Goal: Task Accomplishment & Management: Complete application form

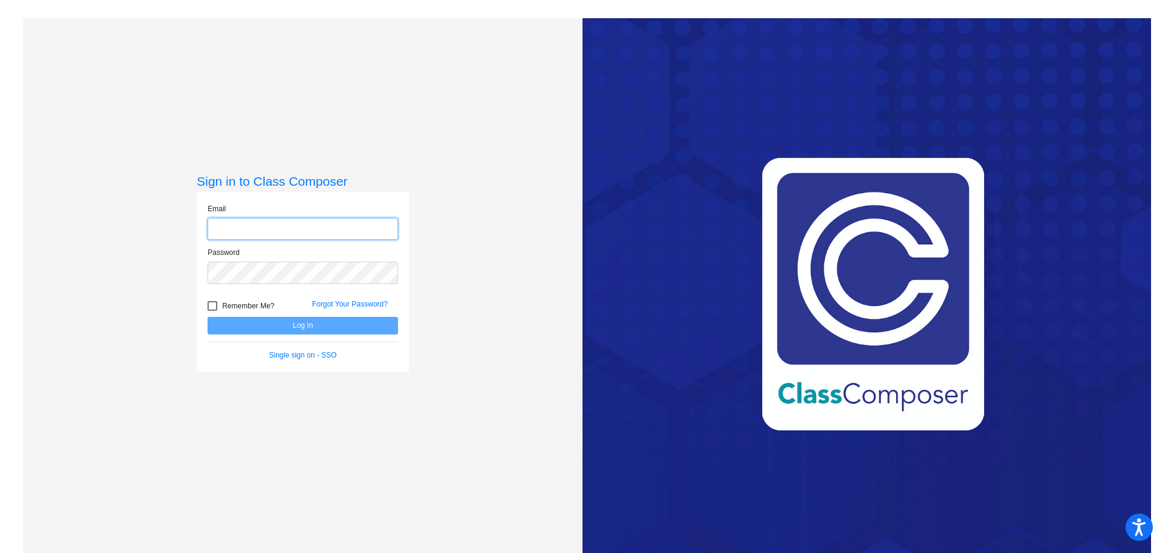
click at [251, 230] on input "email" at bounding box center [303, 229] width 191 height 22
type input "[EMAIL_ADDRESS][DOMAIN_NAME]"
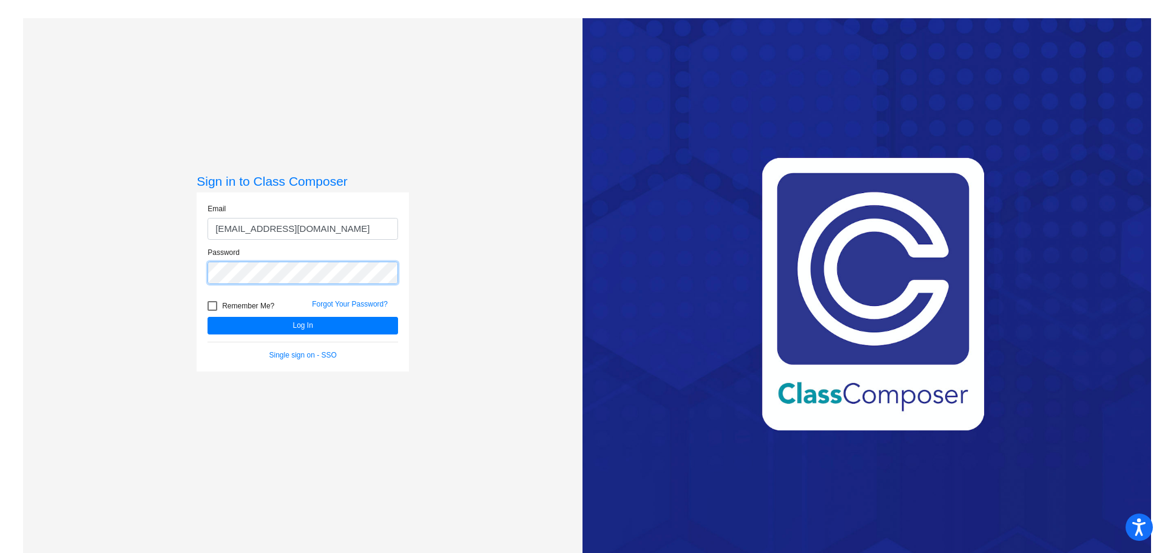
click at [208, 317] on button "Log In" at bounding box center [303, 326] width 191 height 18
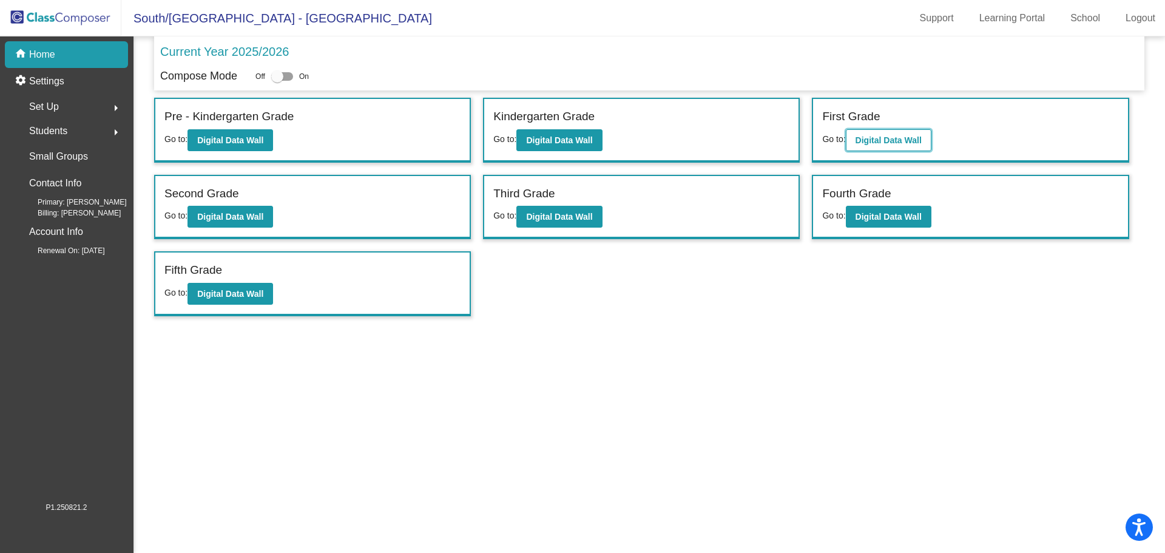
click at [899, 137] on b "Digital Data Wall" at bounding box center [889, 140] width 66 height 10
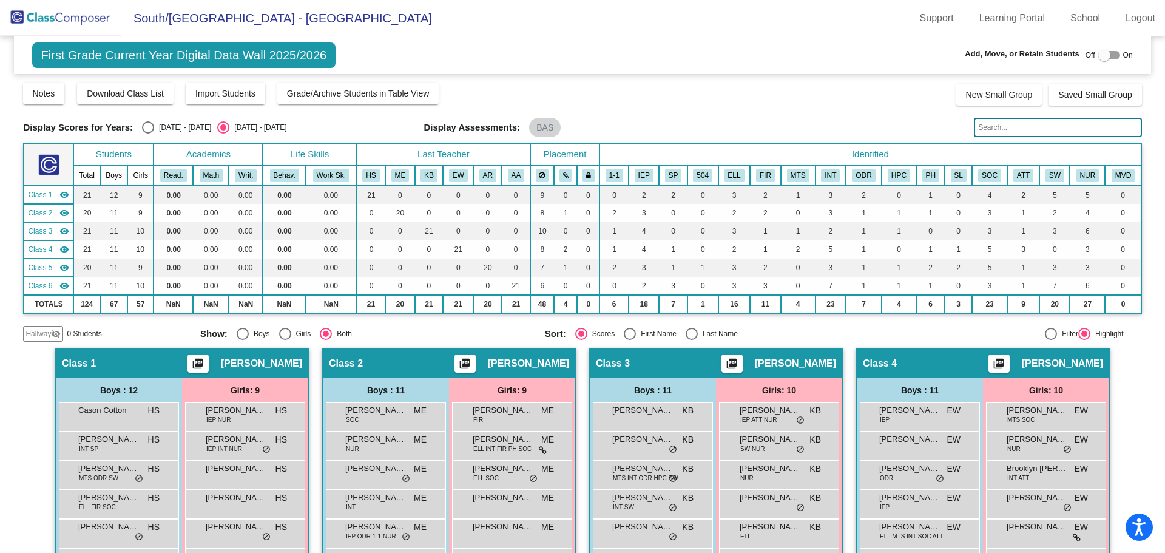
click at [1100, 53] on div at bounding box center [1105, 55] width 12 height 12
checkbox input "true"
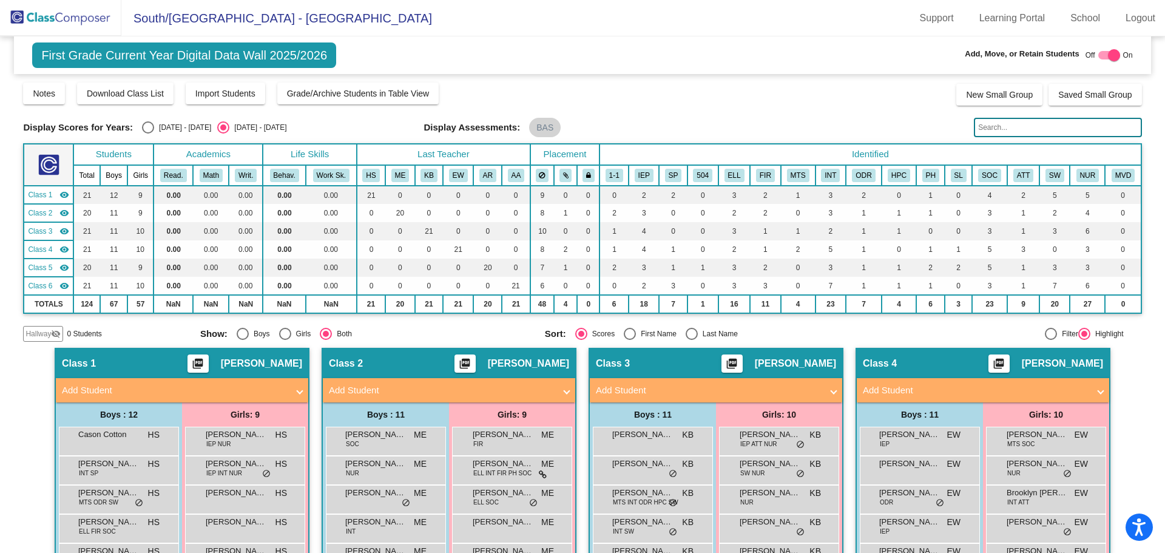
click at [51, 333] on mat-icon "visibility_off" at bounding box center [56, 334] width 10 height 10
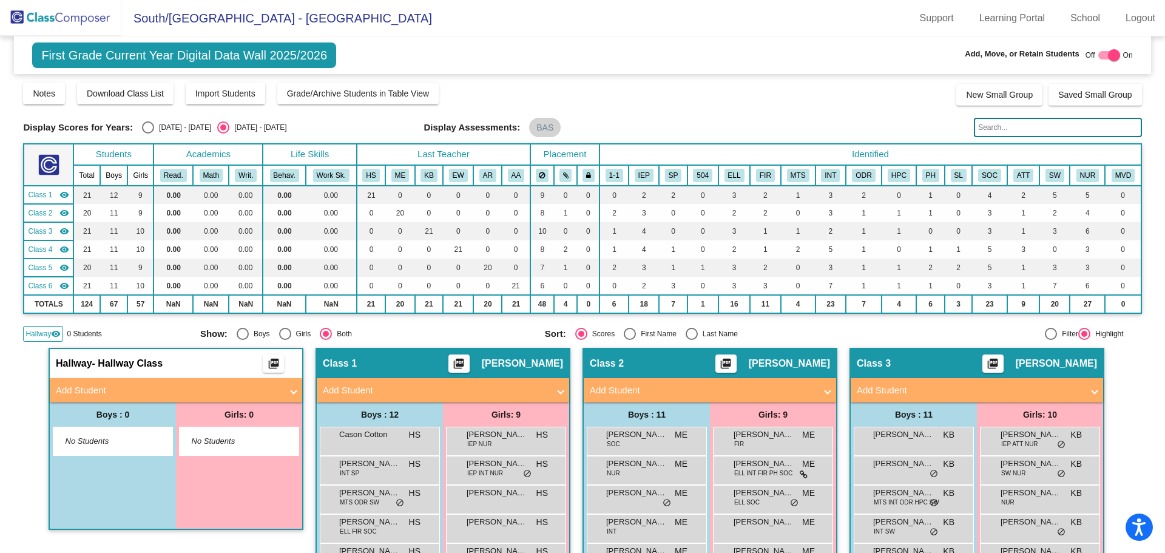
click at [62, 386] on mat-panel-title "Add Student" at bounding box center [169, 391] width 226 height 14
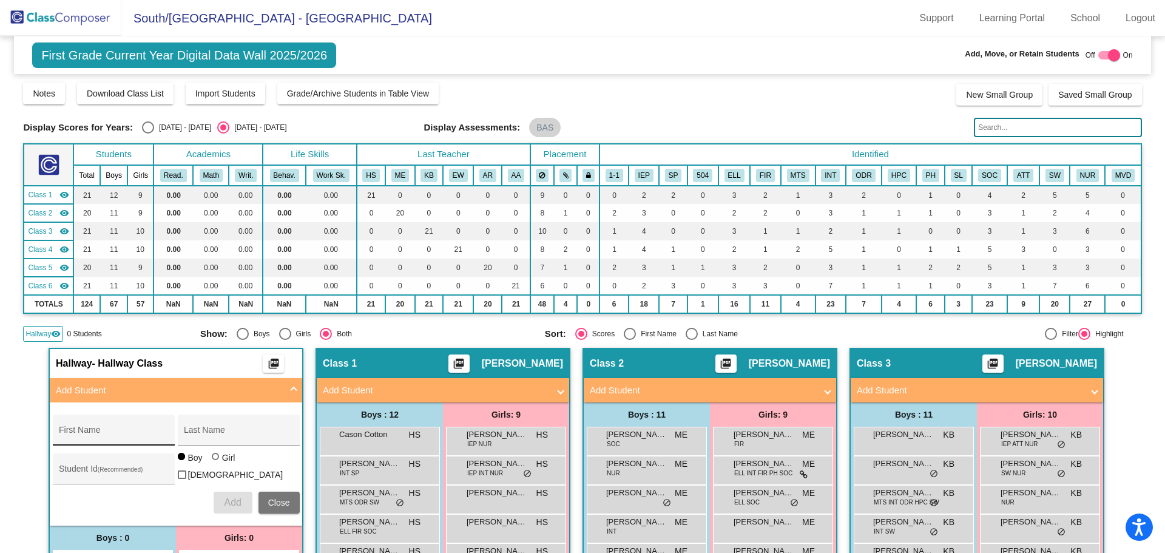
click at [69, 429] on div "First Name" at bounding box center [113, 433] width 109 height 25
type input "L"
type input "[PERSON_NAME]"
click at [188, 433] on input "Last Name" at bounding box center [238, 435] width 109 height 10
type input "[PERSON_NAME]"
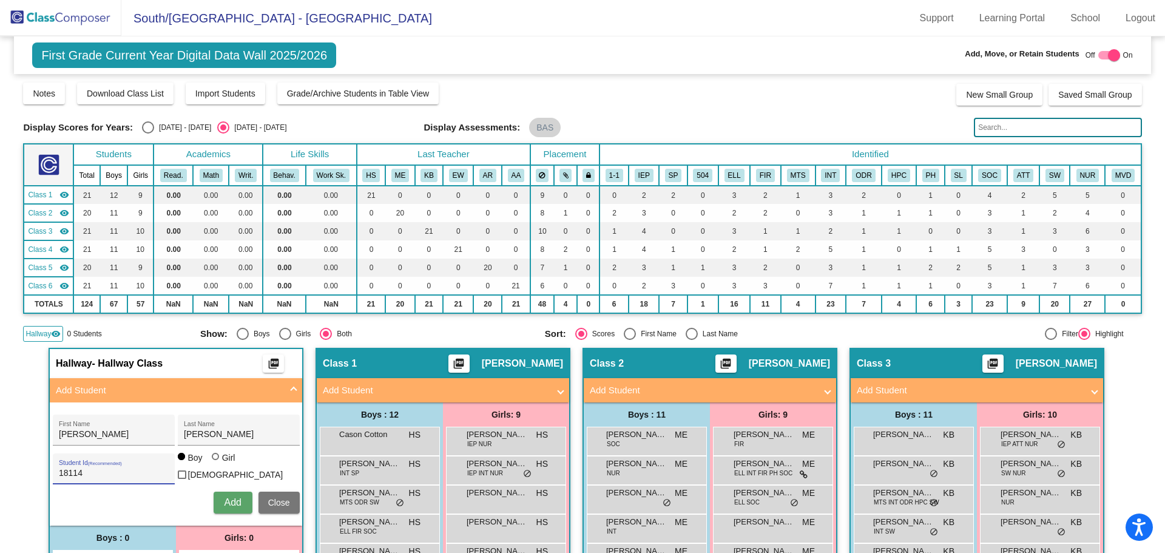
type input "18114"
click at [212, 460] on div at bounding box center [215, 456] width 7 height 7
click at [216, 463] on input "Girl" at bounding box center [216, 463] width 1 height 1
radio input "true"
click at [224, 499] on span "Add" at bounding box center [232, 502] width 17 height 10
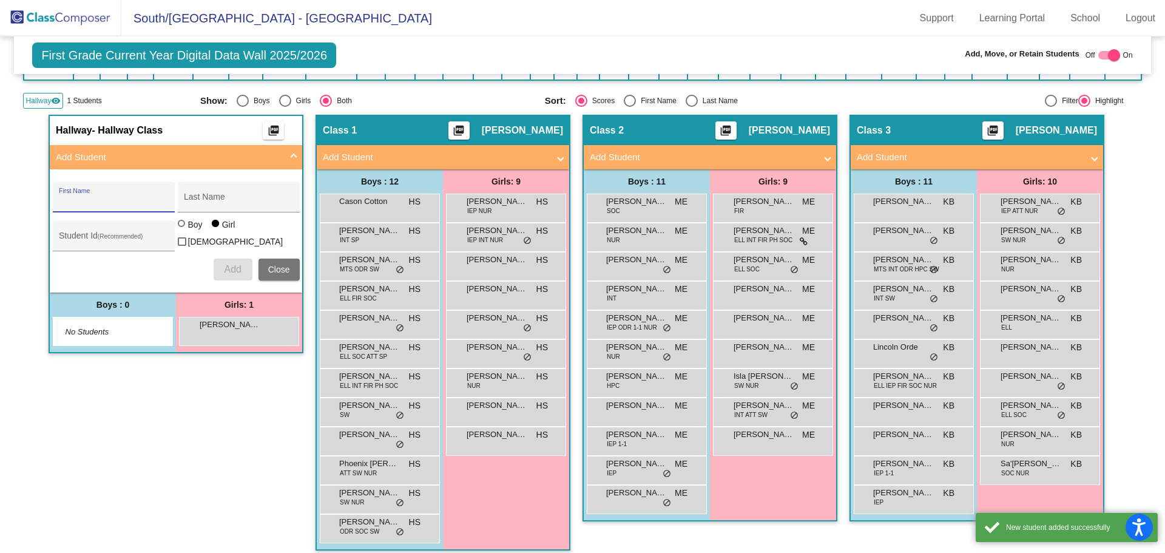
scroll to position [243, 0]
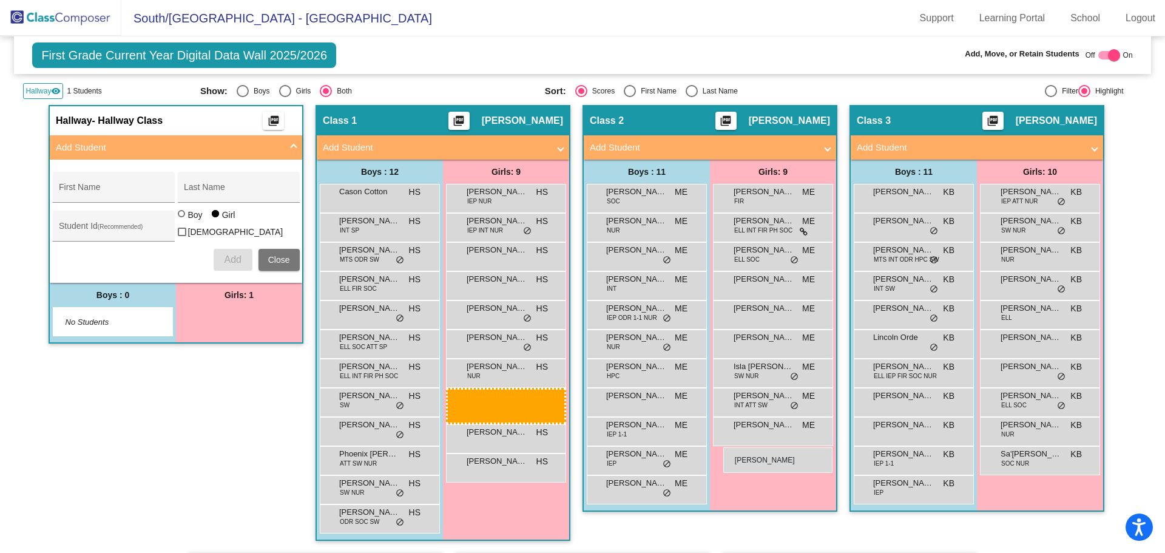
drag, startPoint x: 240, startPoint y: 318, endPoint x: 724, endPoint y: 447, distance: 500.7
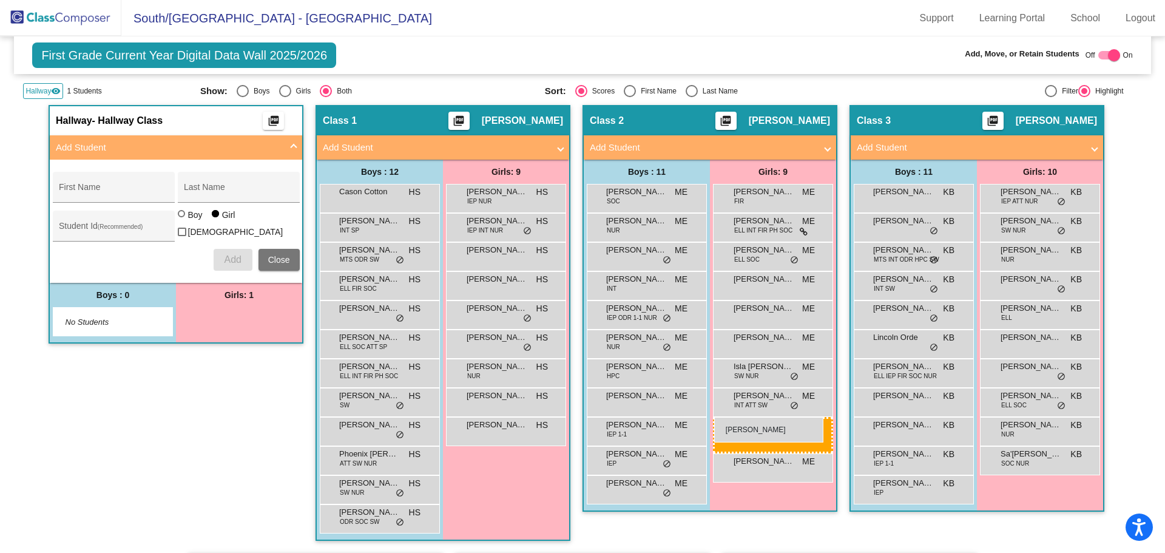
drag, startPoint x: 220, startPoint y: 318, endPoint x: 714, endPoint y: 417, distance: 504.5
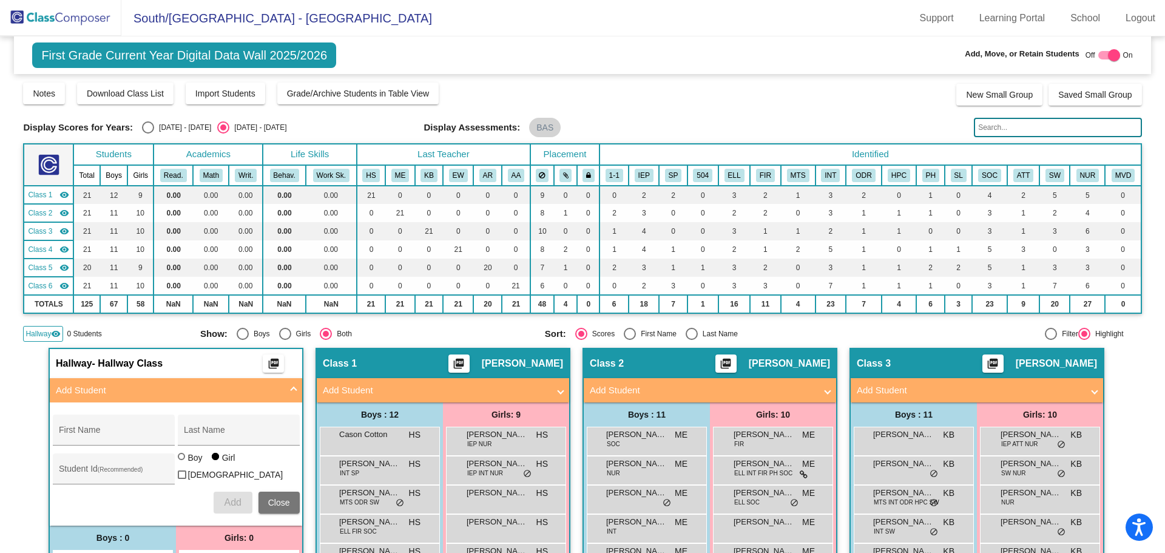
scroll to position [61, 0]
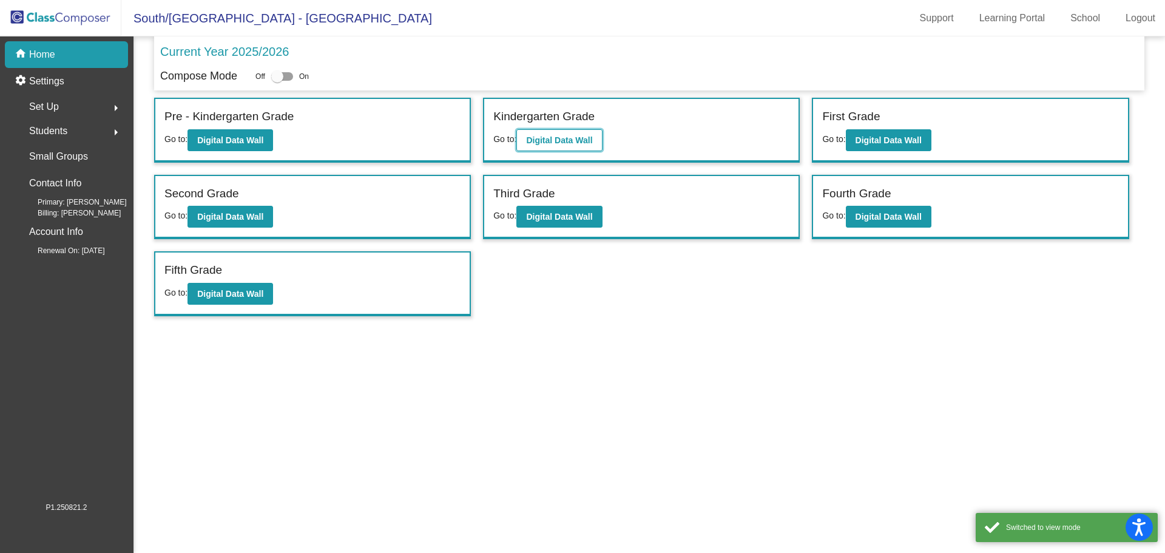
click at [576, 143] on b "Digital Data Wall" at bounding box center [559, 140] width 66 height 10
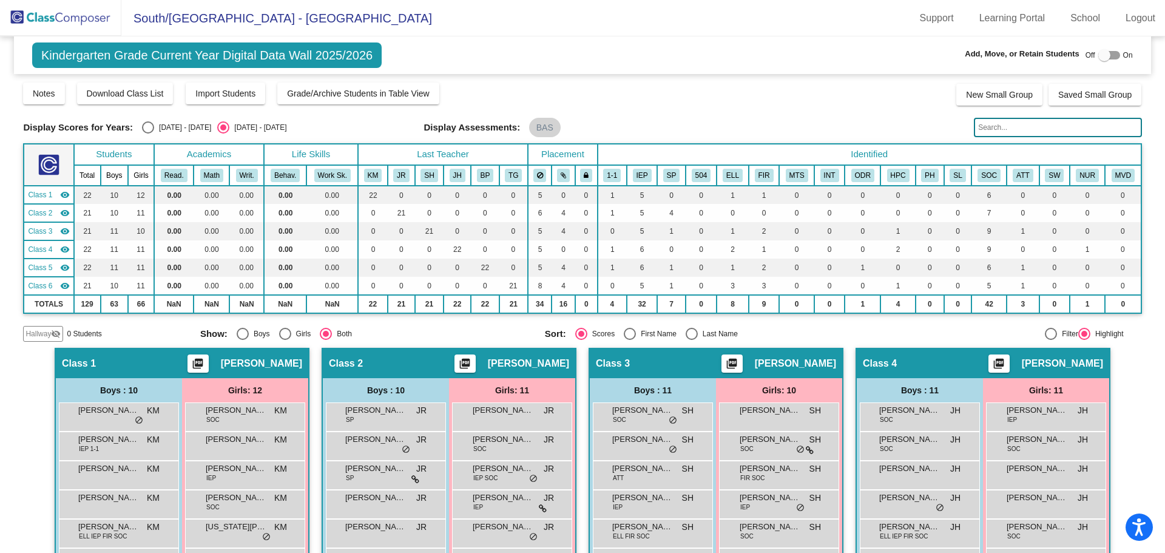
click at [1100, 54] on div at bounding box center [1105, 55] width 12 height 12
checkbox input "true"
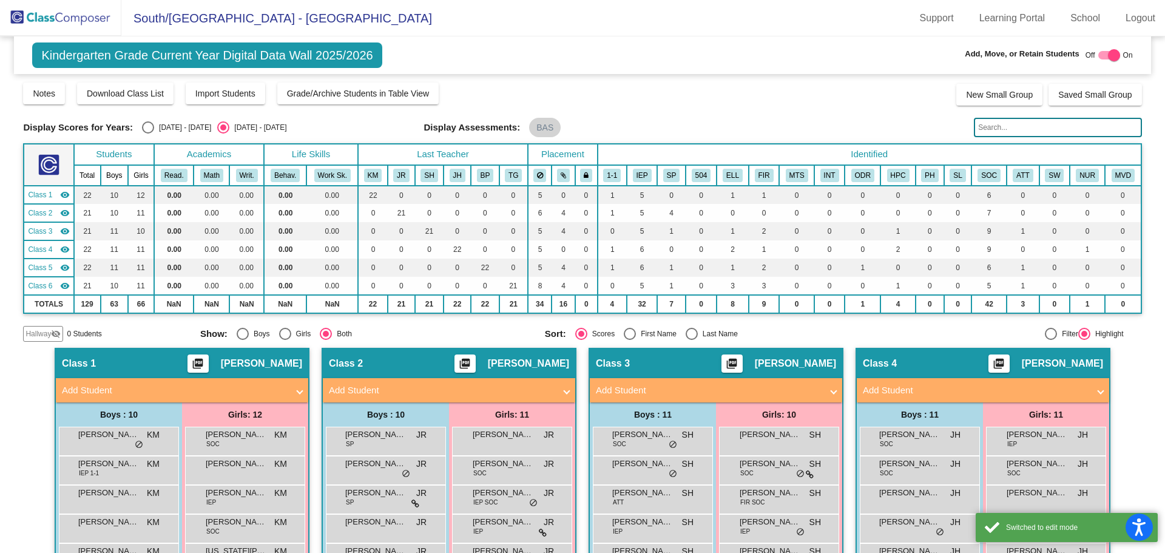
click at [34, 336] on span "Hallway" at bounding box center [37, 333] width 25 height 11
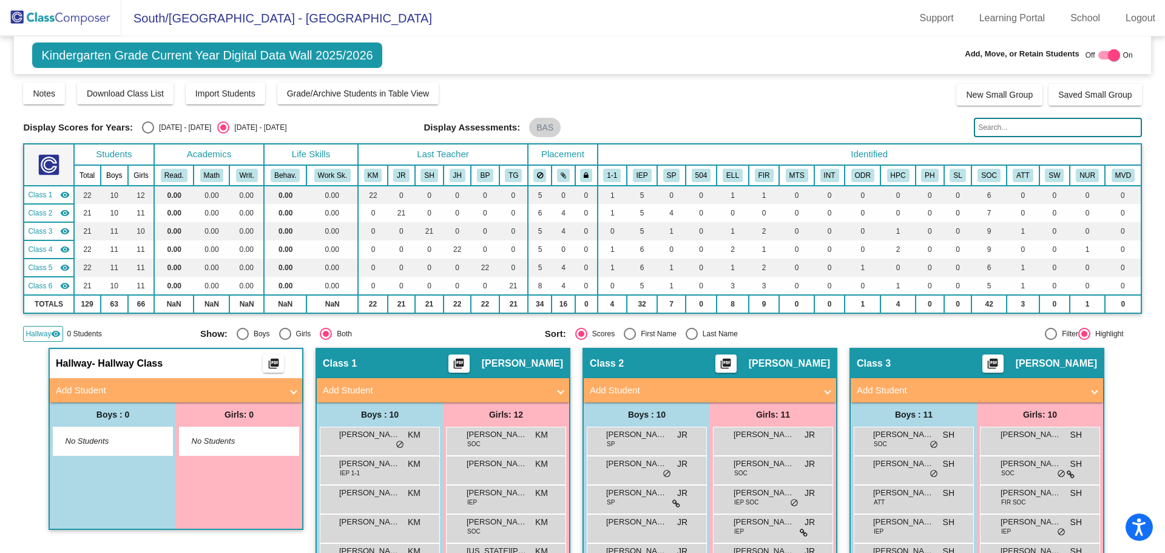
click at [75, 391] on mat-panel-title "Add Student" at bounding box center [169, 391] width 226 height 14
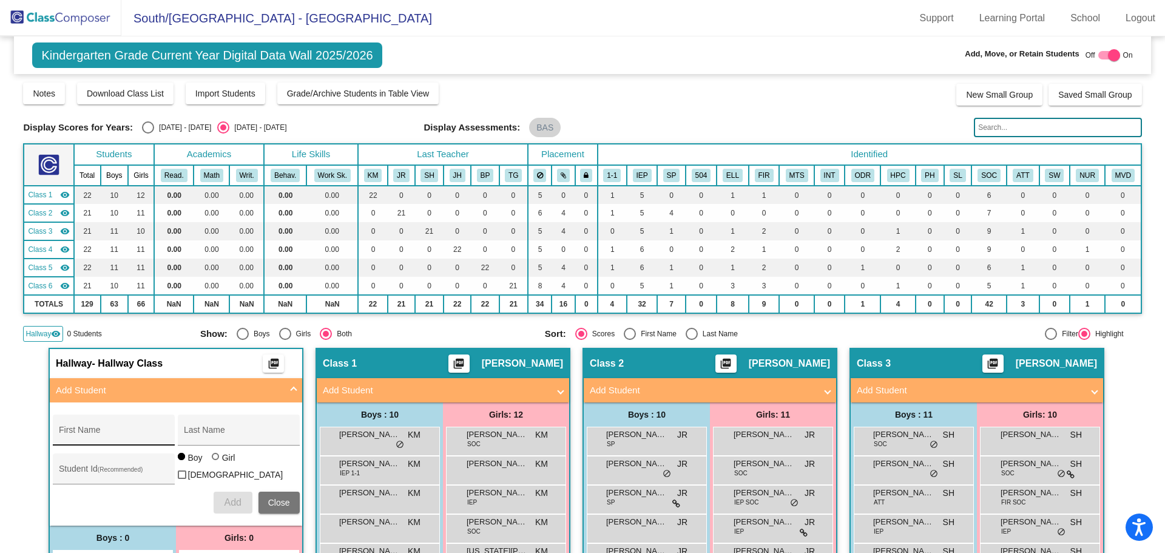
click at [76, 431] on input "First Name" at bounding box center [113, 435] width 109 height 10
type input "Kash"
type input "[PERSON_NAME]"
type input "16953"
click at [231, 501] on span "Add" at bounding box center [232, 502] width 17 height 10
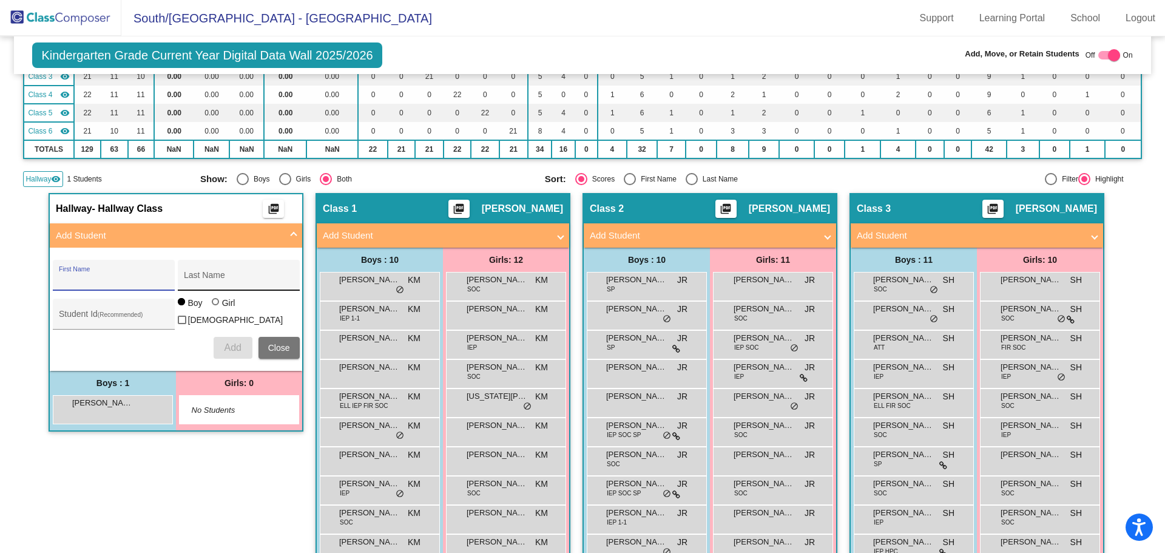
scroll to position [182, 0]
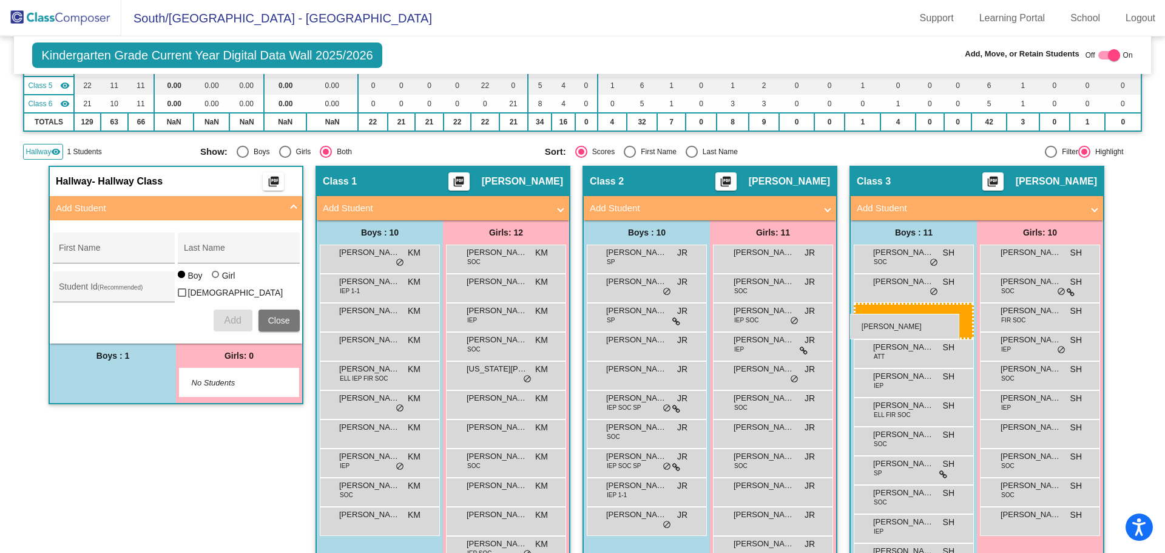
drag, startPoint x: 111, startPoint y: 380, endPoint x: 850, endPoint y: 314, distance: 742.3
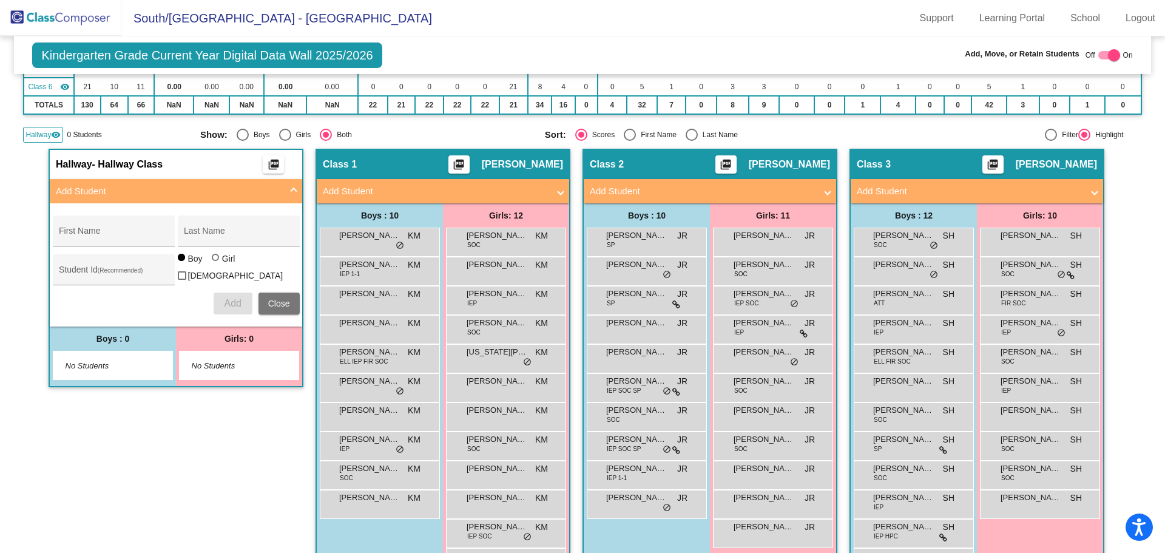
scroll to position [176, 0]
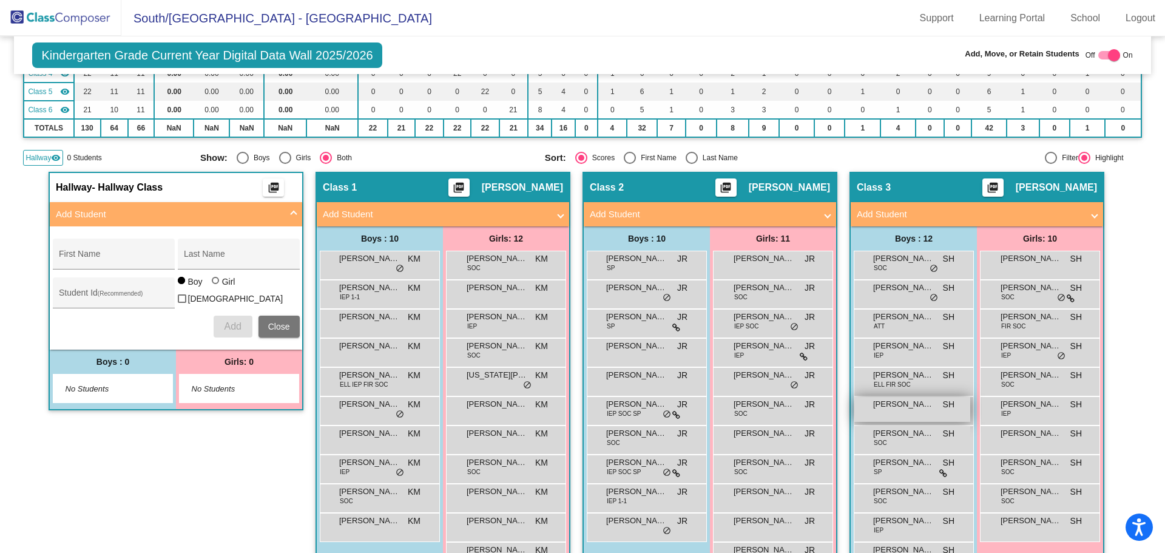
click at [888, 412] on div "[PERSON_NAME] SH lock do_not_disturb_alt" at bounding box center [913, 409] width 116 height 25
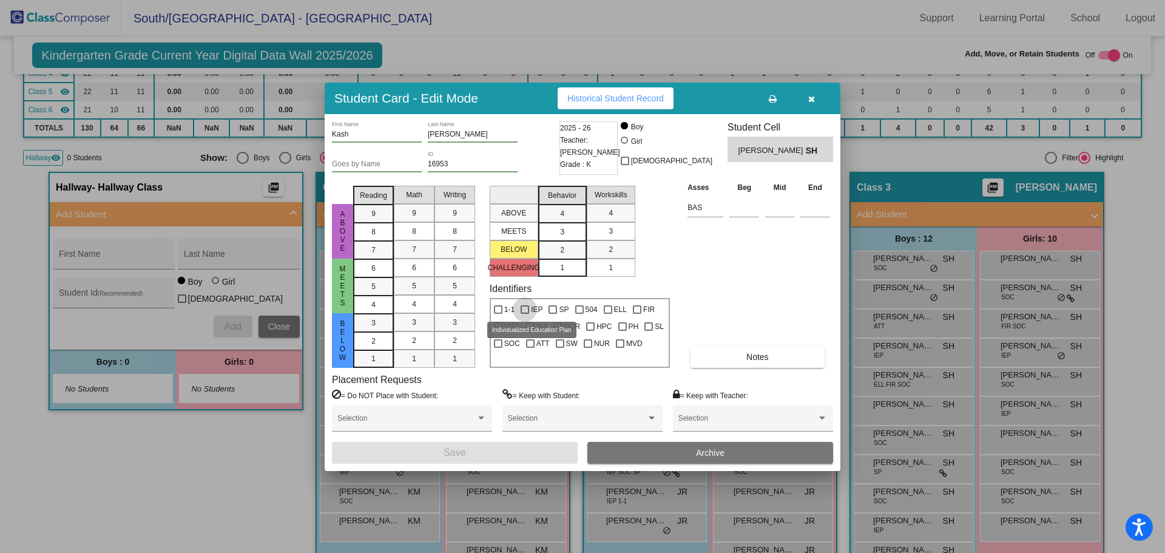
click at [526, 310] on div at bounding box center [525, 309] width 8 height 8
click at [525, 314] on input "IEP" at bounding box center [524, 314] width 1 height 1
checkbox input "true"
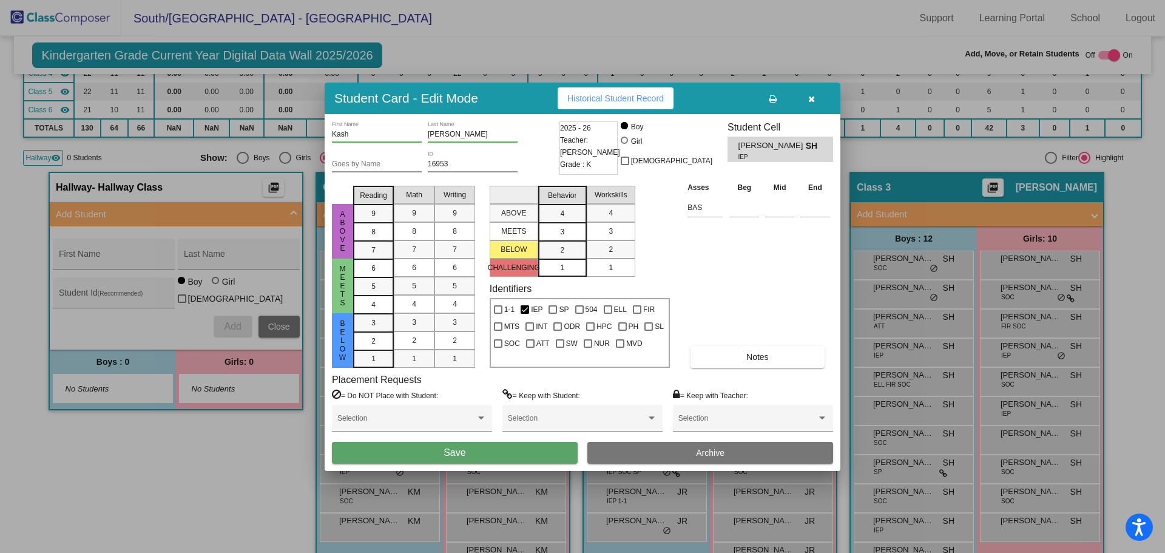
click at [485, 456] on button "Save" at bounding box center [455, 453] width 246 height 22
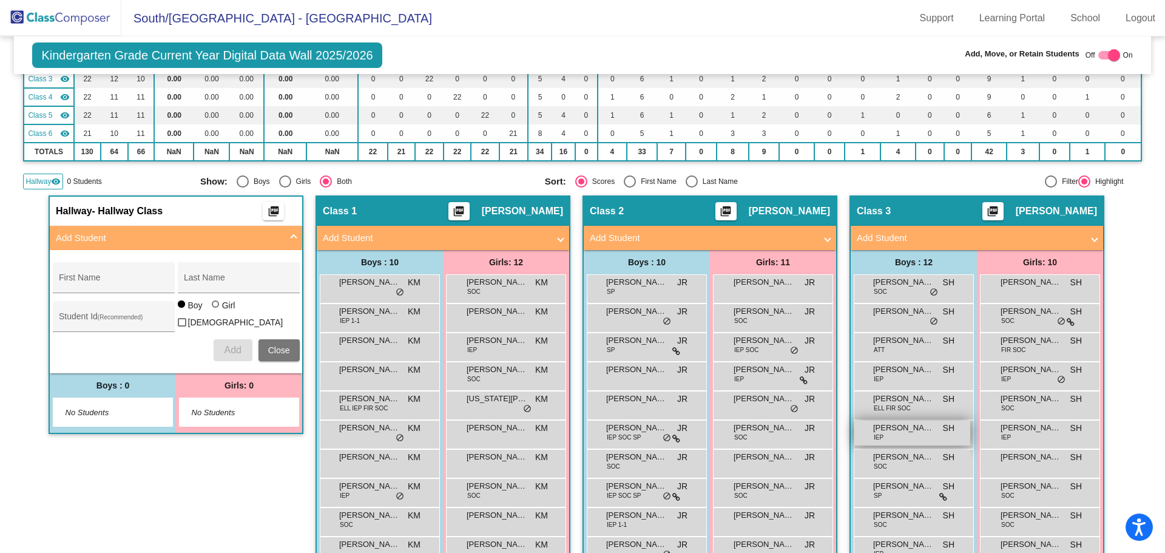
scroll to position [115, 0]
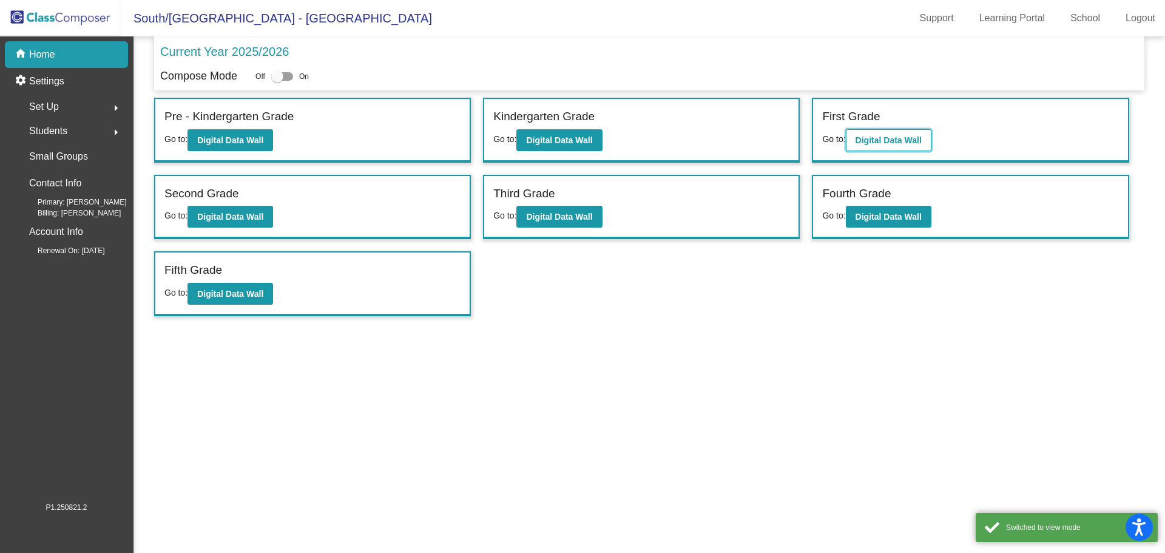
click at [896, 143] on b "Digital Data Wall" at bounding box center [889, 140] width 66 height 10
